Goal: Task Accomplishment & Management: Complete application form

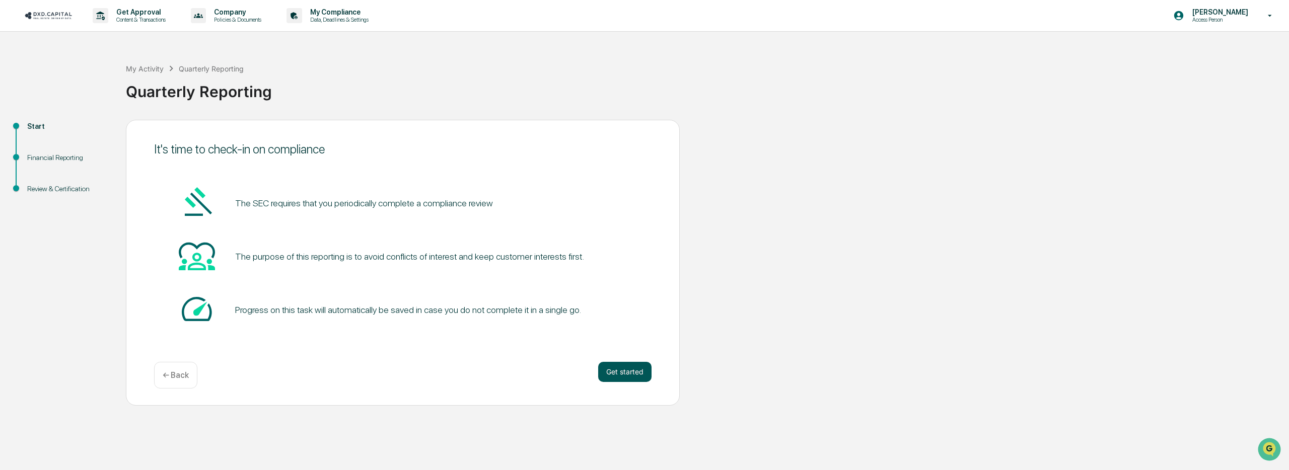
click at [621, 371] on button "Get started" at bounding box center [624, 372] width 53 height 20
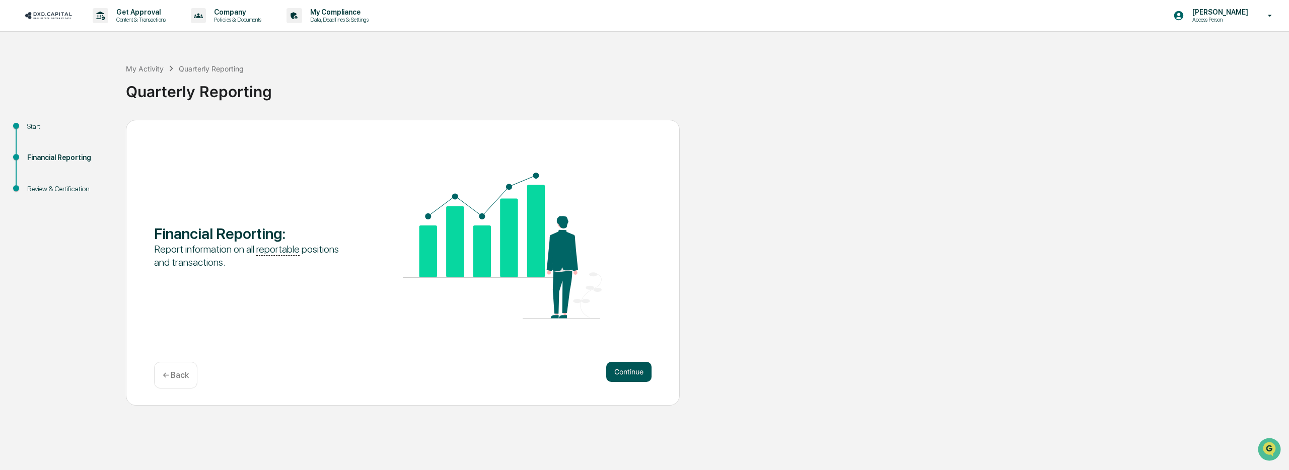
click at [632, 372] on button "Continue" at bounding box center [628, 372] width 45 height 20
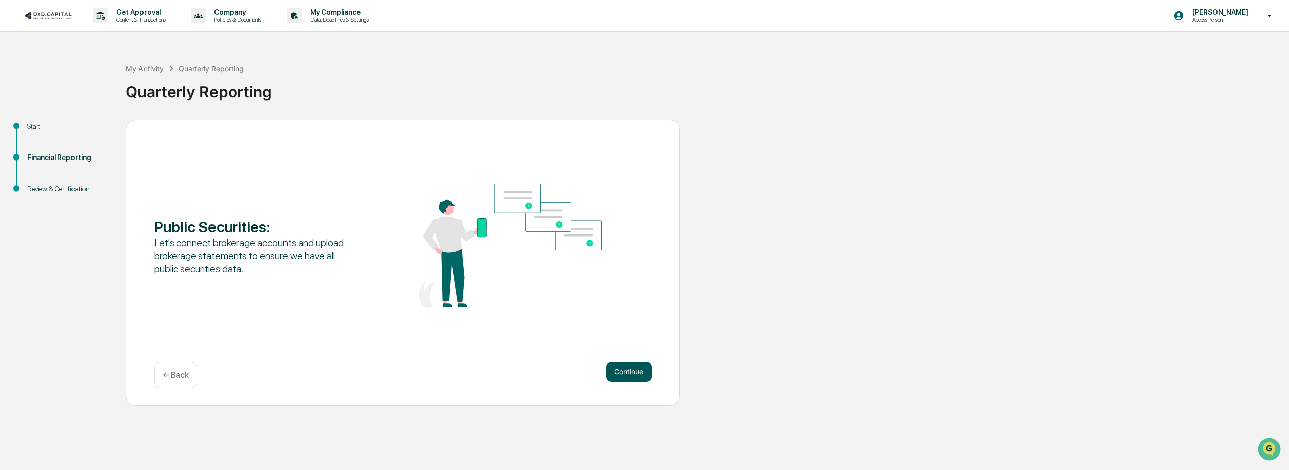
click at [631, 374] on button "Continue" at bounding box center [628, 372] width 45 height 20
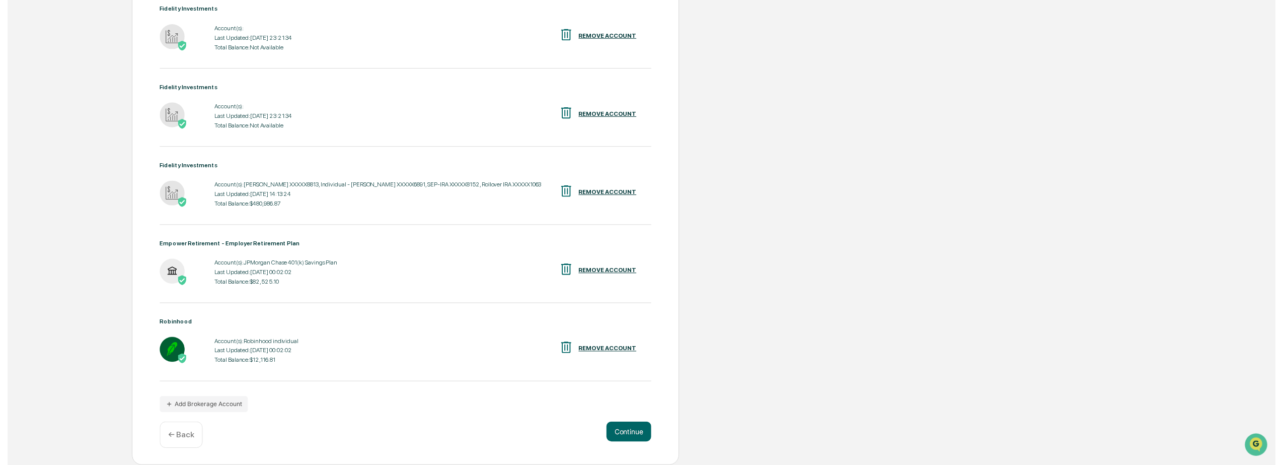
scroll to position [323, 0]
click at [621, 436] on button "Continue" at bounding box center [628, 436] width 45 height 20
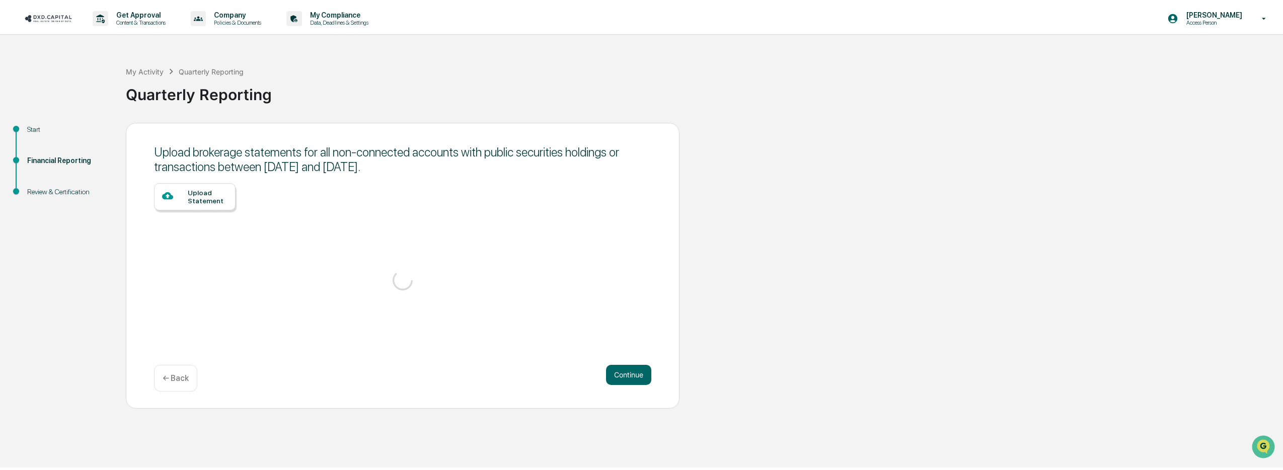
scroll to position [0, 0]
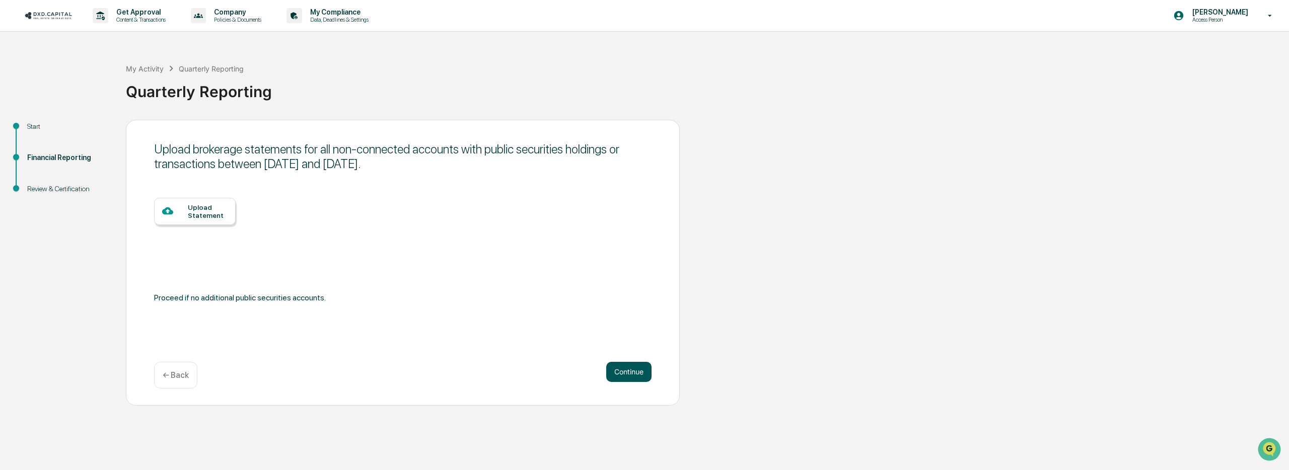
click at [637, 376] on button "Continue" at bounding box center [628, 372] width 45 height 20
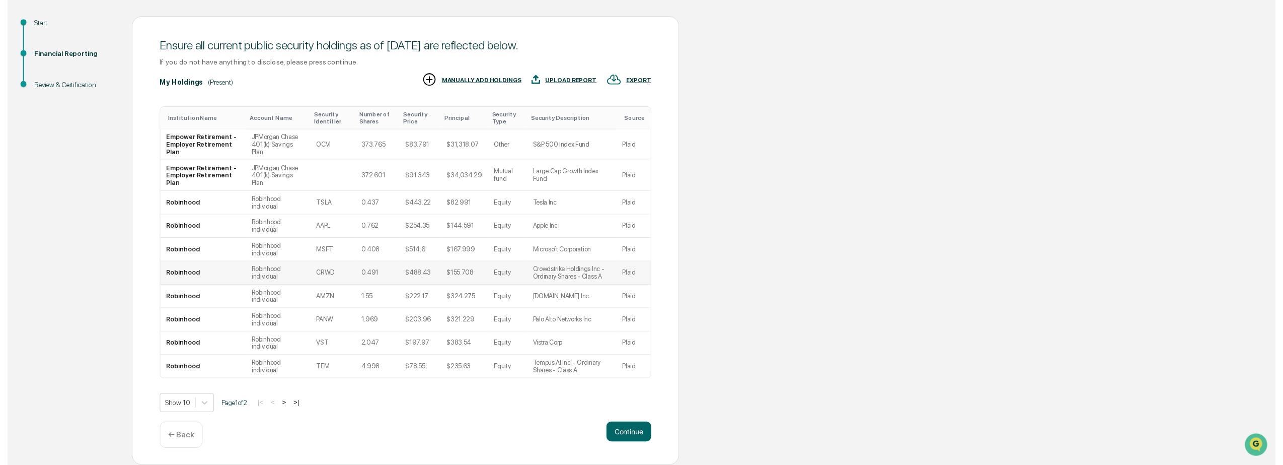
scroll to position [122, 0]
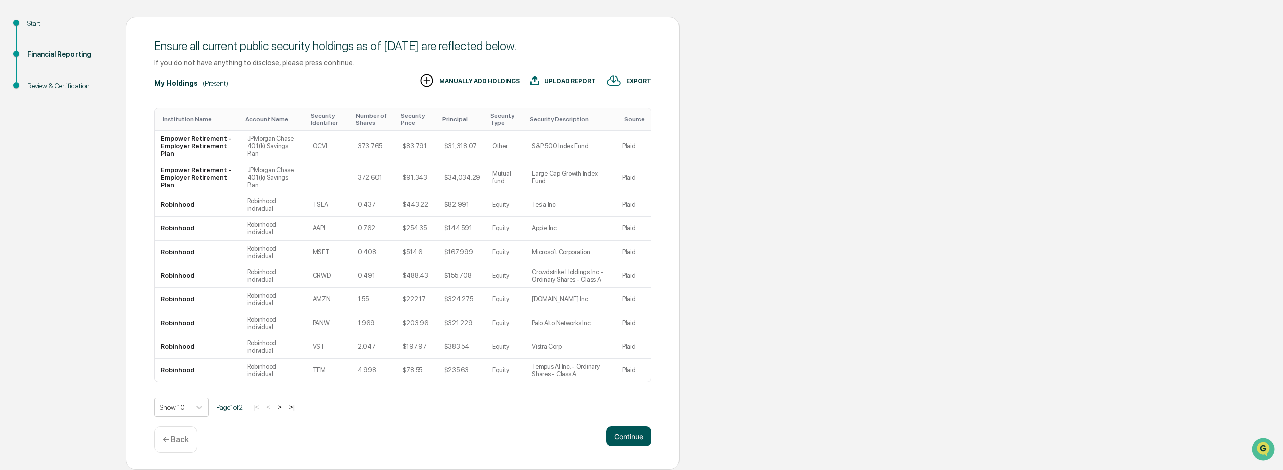
click at [629, 438] on button "Continue" at bounding box center [628, 436] width 45 height 20
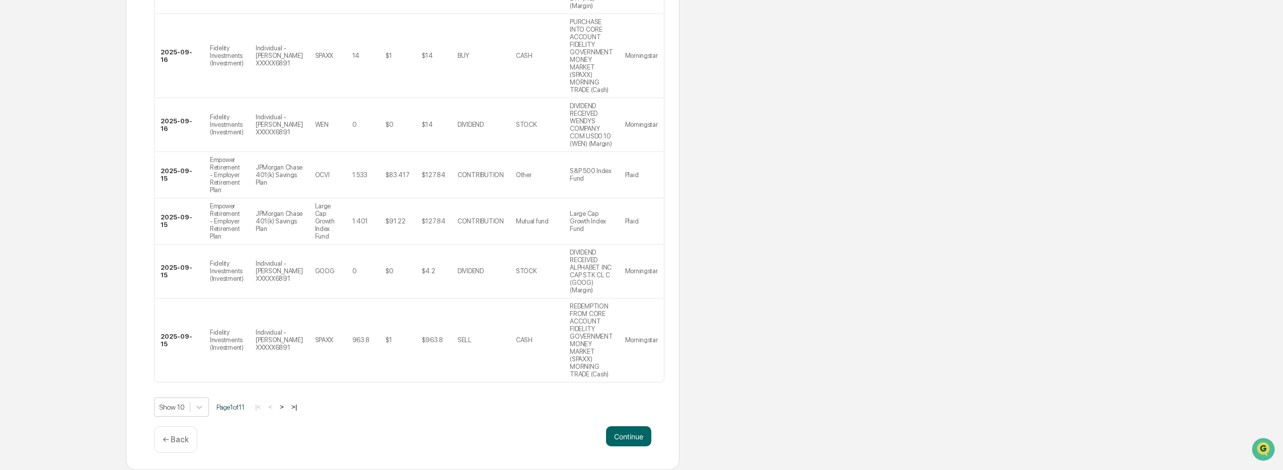
scroll to position [0, 0]
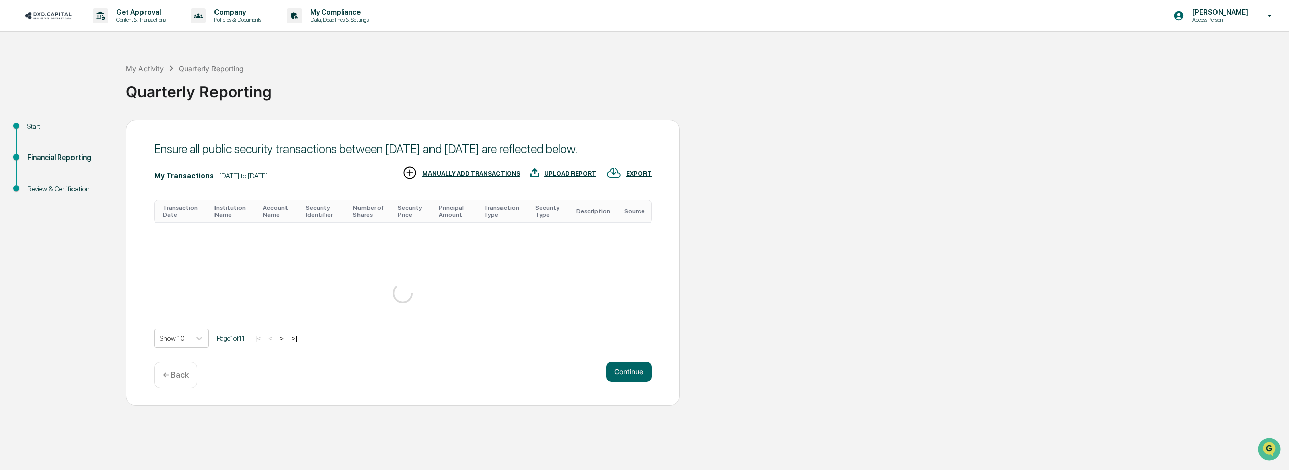
click at [639, 435] on div "Get Approval Content & Transactions Company Policies & Documents My Compliance …" at bounding box center [644, 235] width 1289 height 470
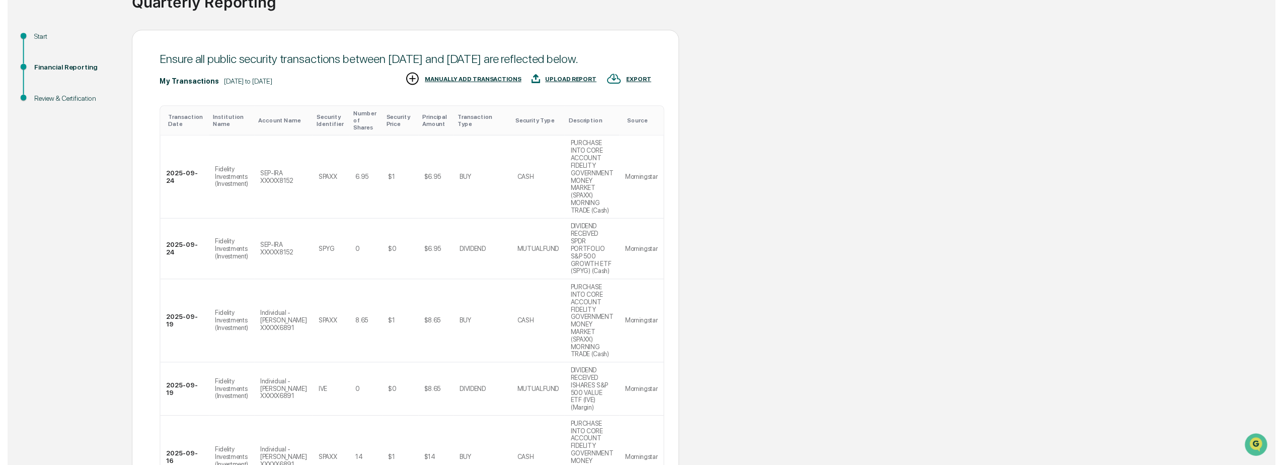
scroll to position [556, 0]
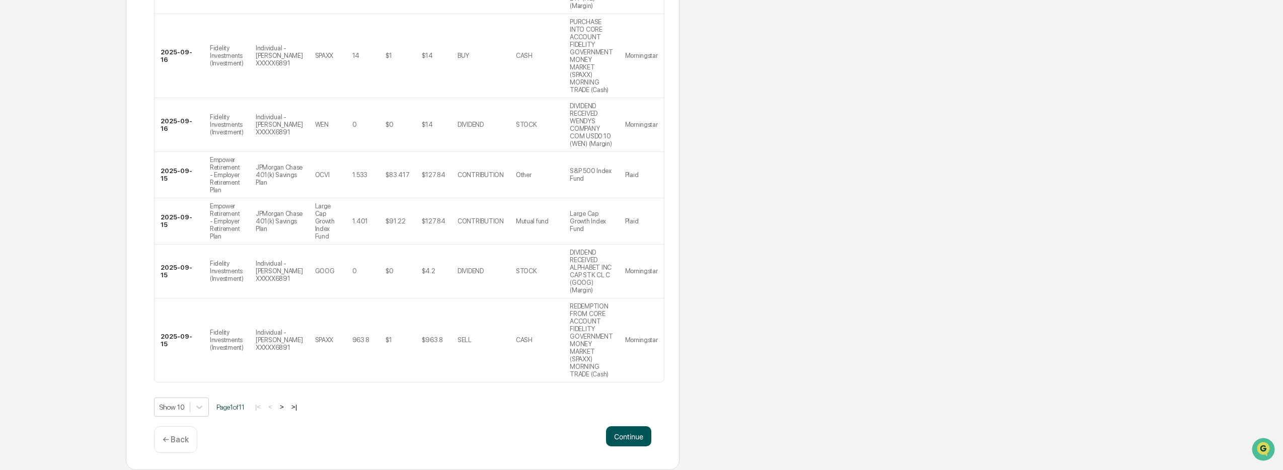
click at [635, 435] on button "Continue" at bounding box center [628, 436] width 45 height 20
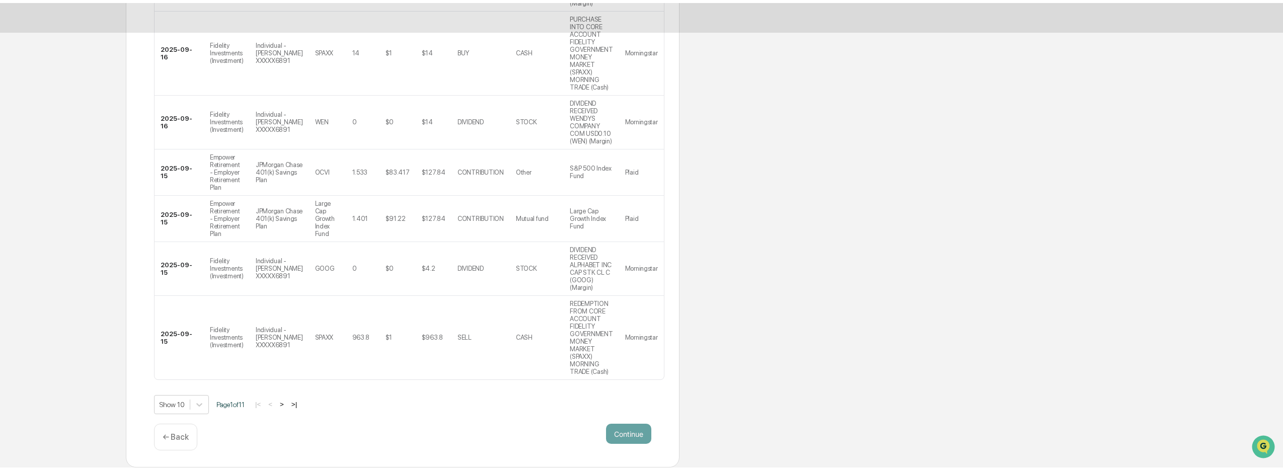
scroll to position [0, 0]
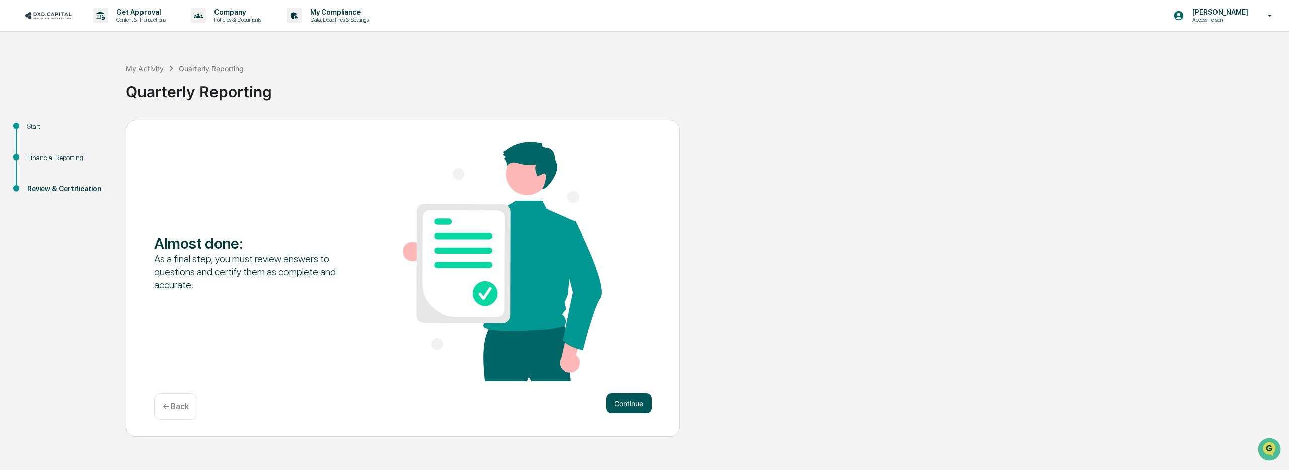
click at [647, 400] on button "Continue" at bounding box center [628, 403] width 45 height 20
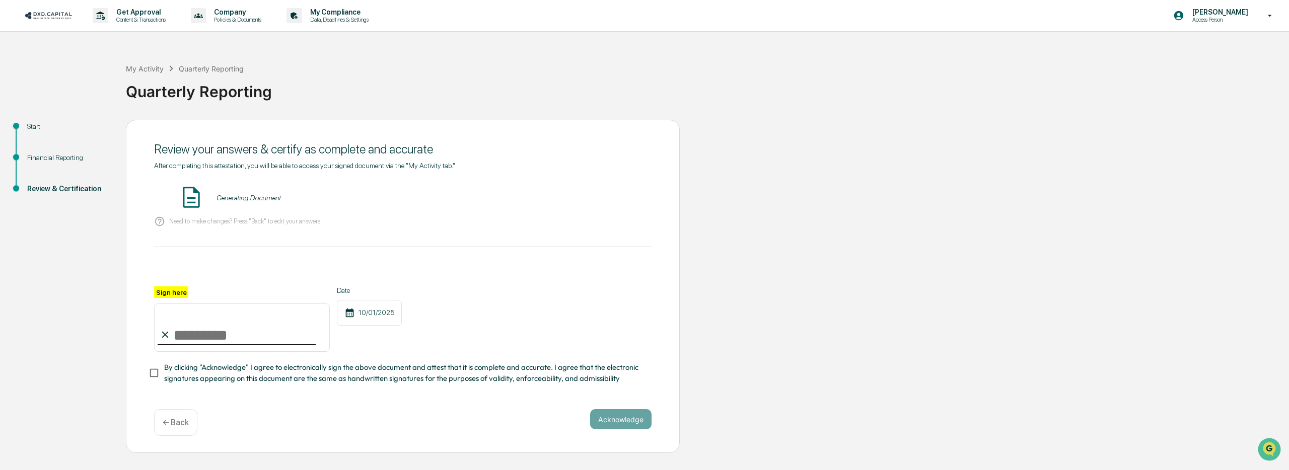
click at [248, 340] on input "Sign here" at bounding box center [242, 328] width 176 height 48
type input "**********"
click at [460, 372] on span "By clicking "Acknowledge" I agree to electronically sign the above document and…" at bounding box center [403, 373] width 479 height 23
click at [630, 415] on button "Acknowledge" at bounding box center [620, 419] width 61 height 20
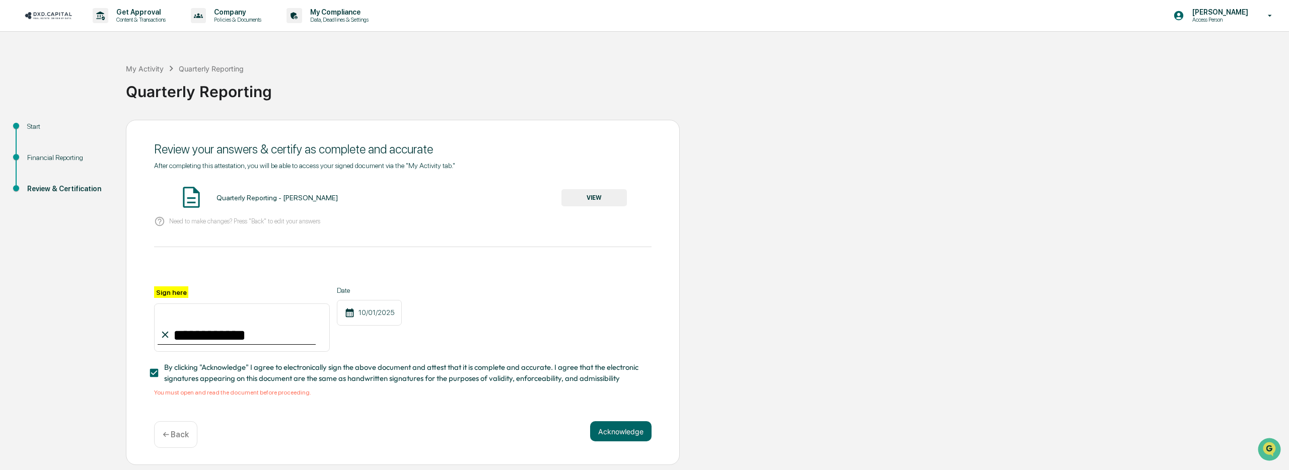
click at [595, 193] on button "VIEW" at bounding box center [593, 197] width 65 height 17
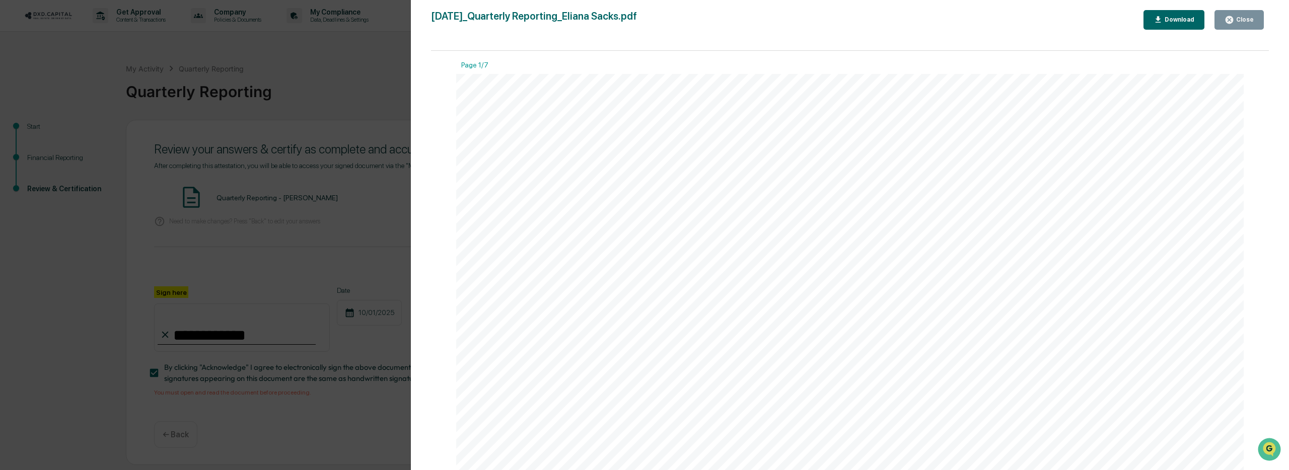
click at [308, 216] on div "Version History [DATE] 02:57 PM [PERSON_NAME] [DATE]_Quarterly Reporting_Eliana…" at bounding box center [644, 235] width 1289 height 470
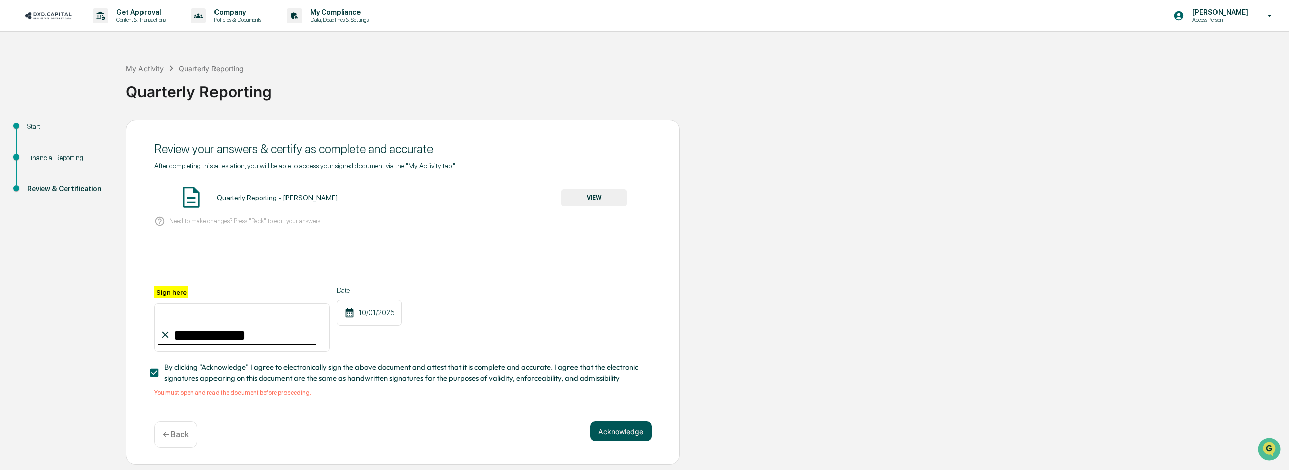
click at [620, 431] on button "Acknowledge" at bounding box center [620, 431] width 61 height 20
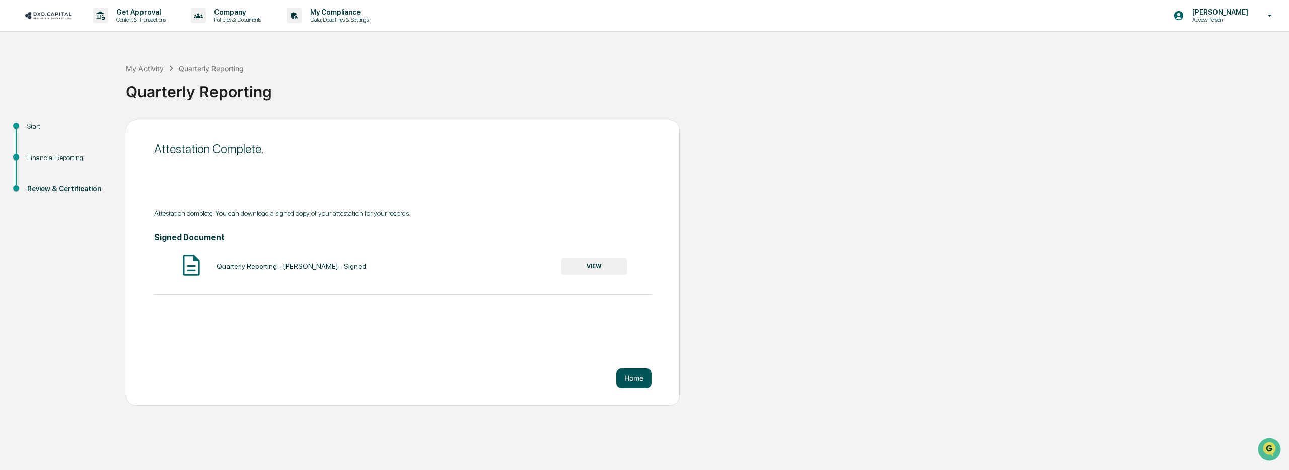
click at [637, 378] on button "Home" at bounding box center [633, 378] width 35 height 20
